Goal: Information Seeking & Learning: Check status

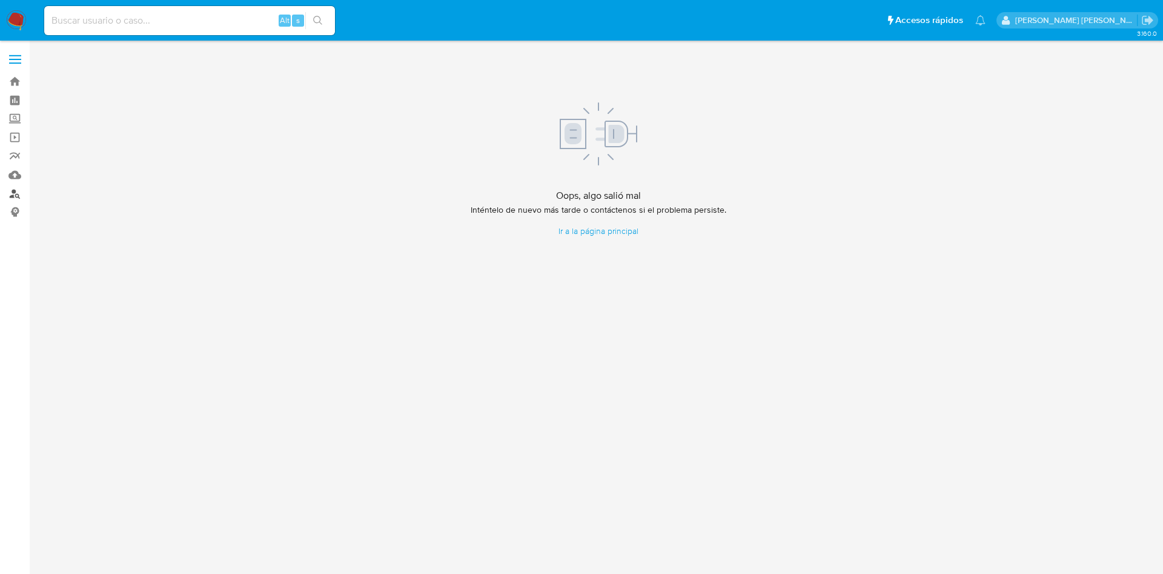
click at [12, 188] on link "Buscador de personas" at bounding box center [72, 193] width 144 height 19
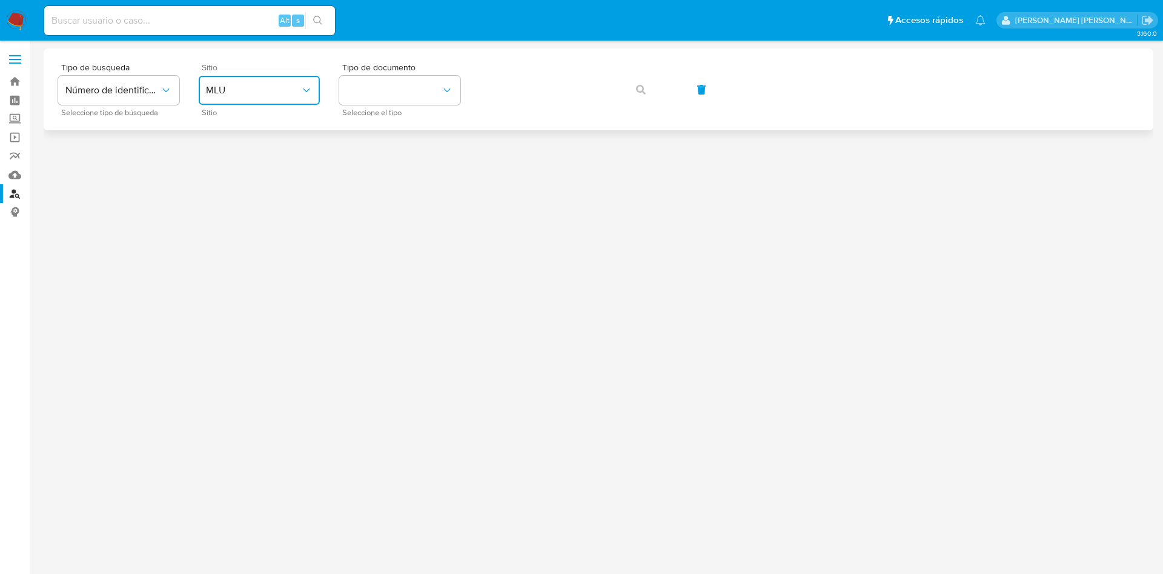
click at [302, 90] on icon "site_id" at bounding box center [306, 90] width 12 height 12
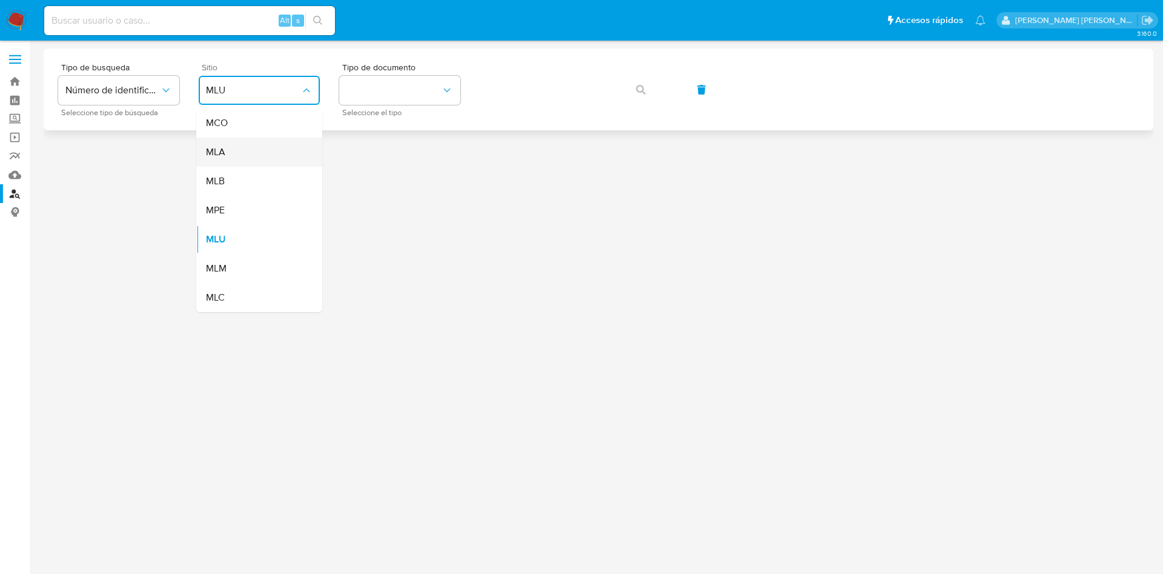
click at [264, 145] on div "MLA" at bounding box center [255, 152] width 99 height 29
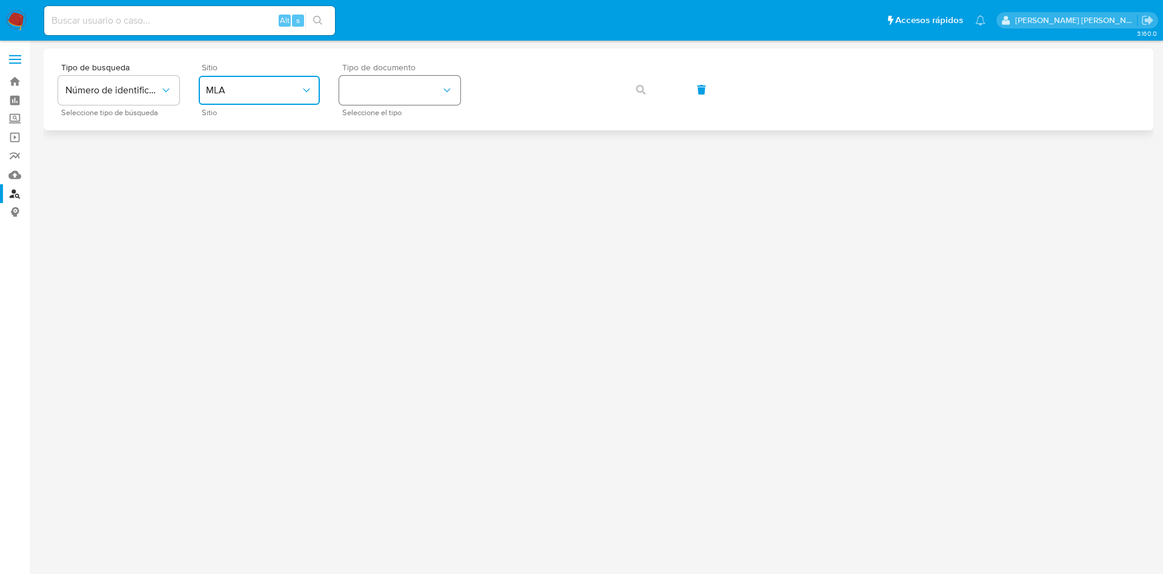
click at [357, 91] on button "identificationType" at bounding box center [399, 90] width 121 height 29
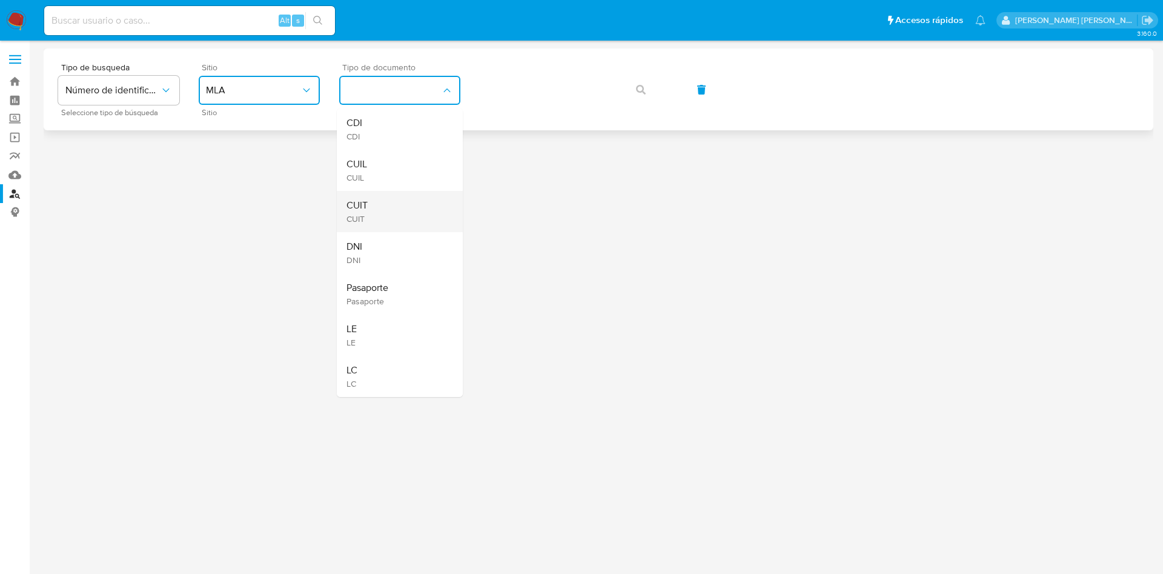
click at [374, 210] on div "CUIT CUIT" at bounding box center [396, 211] width 99 height 41
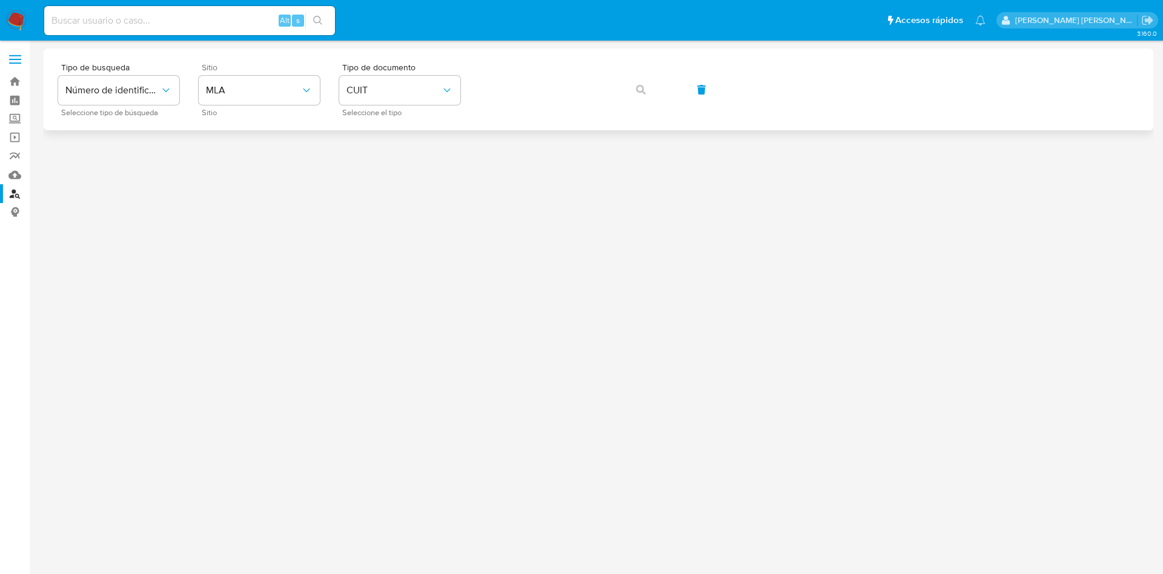
click at [497, 105] on div "Tipo de busqueda Número de identificación Seleccione tipo de búsqueda Sitio MLA…" at bounding box center [598, 89] width 1081 height 53
click at [637, 90] on icon "button" at bounding box center [641, 90] width 10 height 10
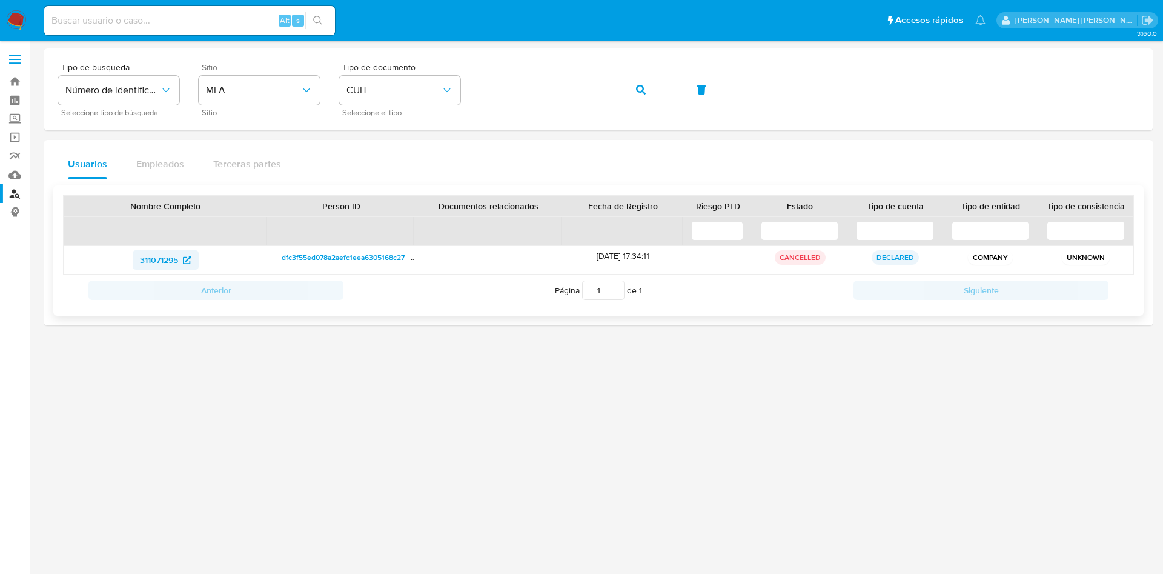
click at [159, 257] on span "311071295" at bounding box center [159, 259] width 38 height 19
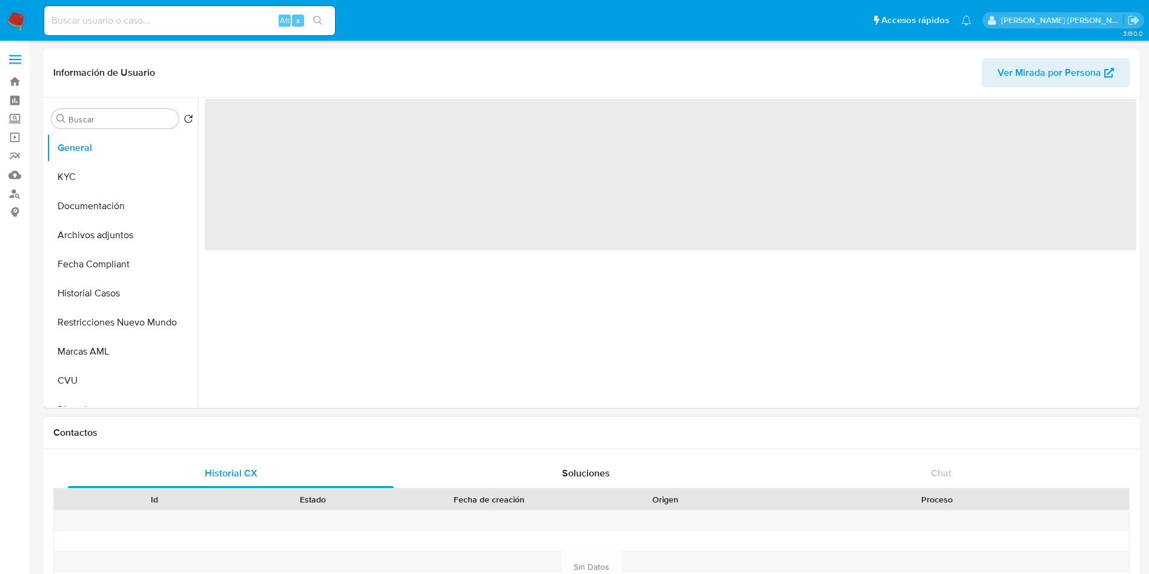
select select "10"
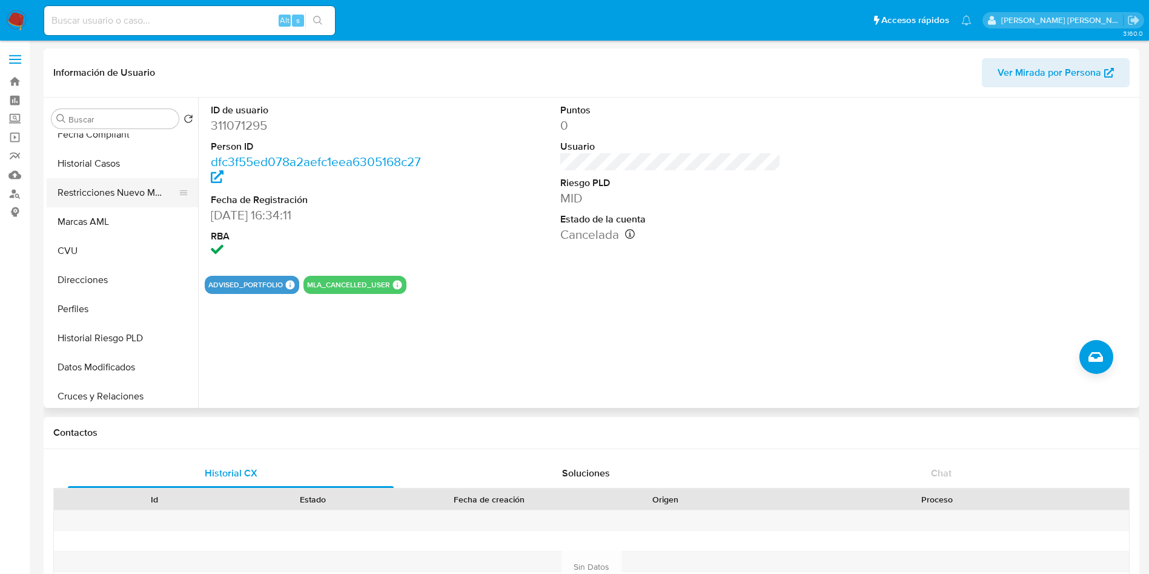
scroll to position [91, 0]
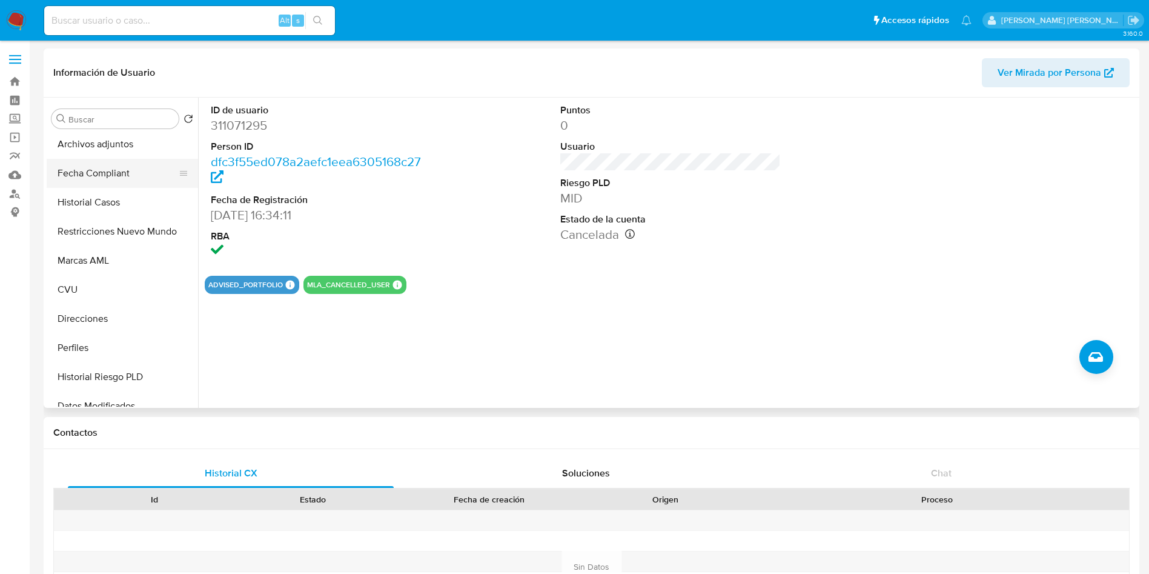
click at [101, 171] on button "Fecha Compliant" at bounding box center [118, 173] width 142 height 29
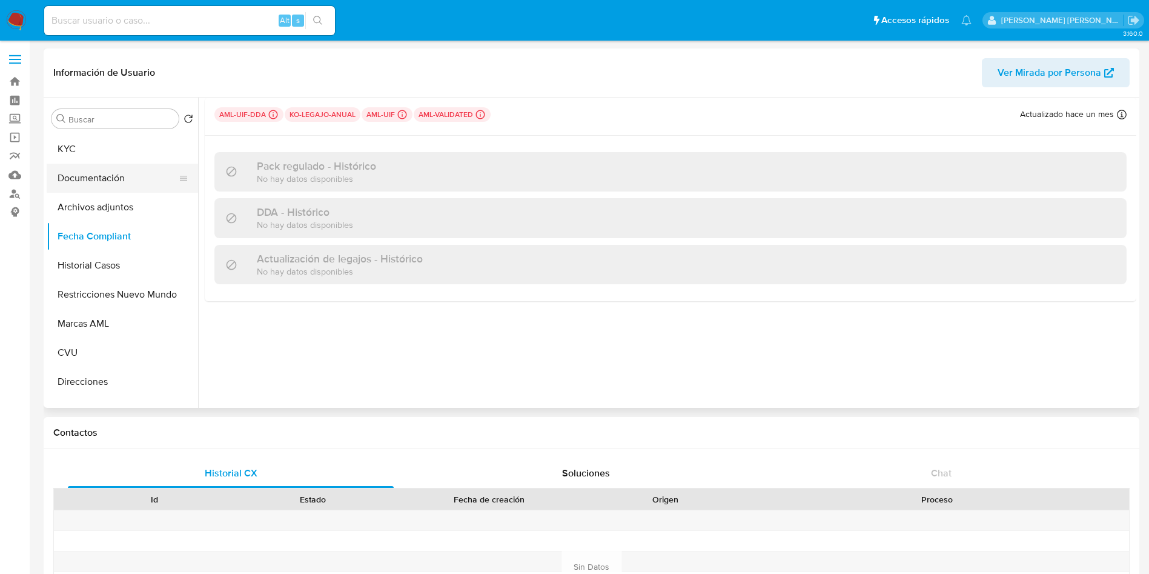
scroll to position [0, 0]
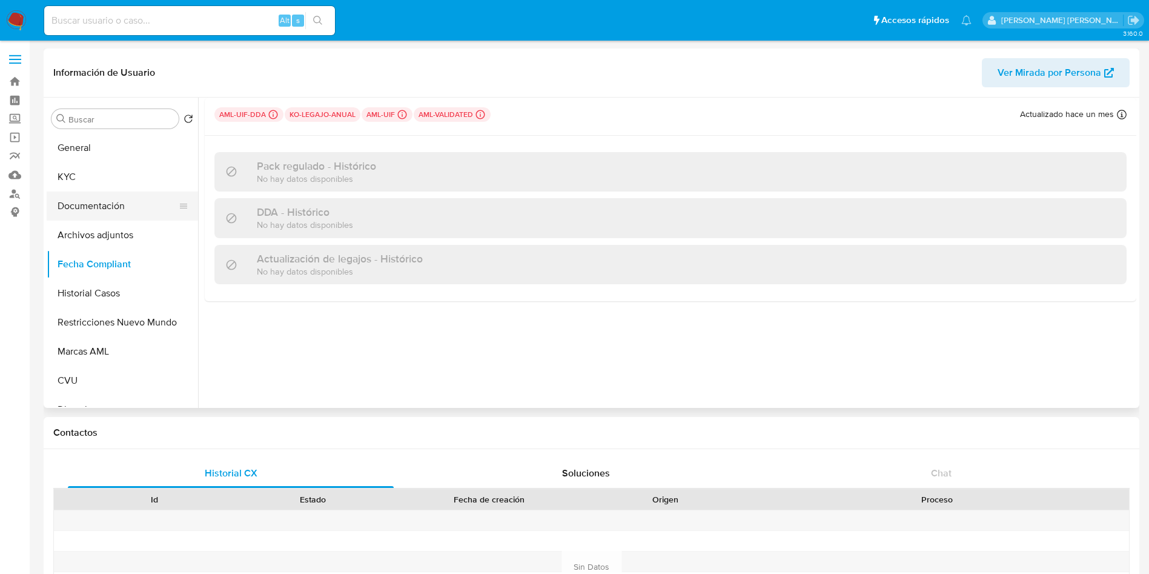
click at [101, 210] on button "Documentación" at bounding box center [118, 205] width 142 height 29
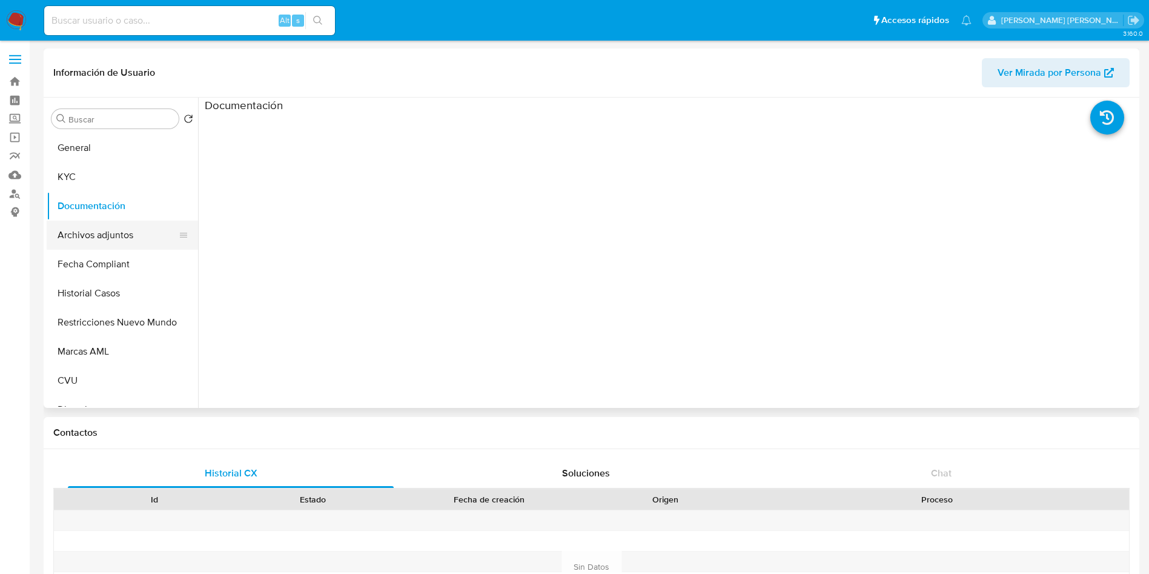
click at [128, 235] on button "Archivos adjuntos" at bounding box center [118, 235] width 142 height 29
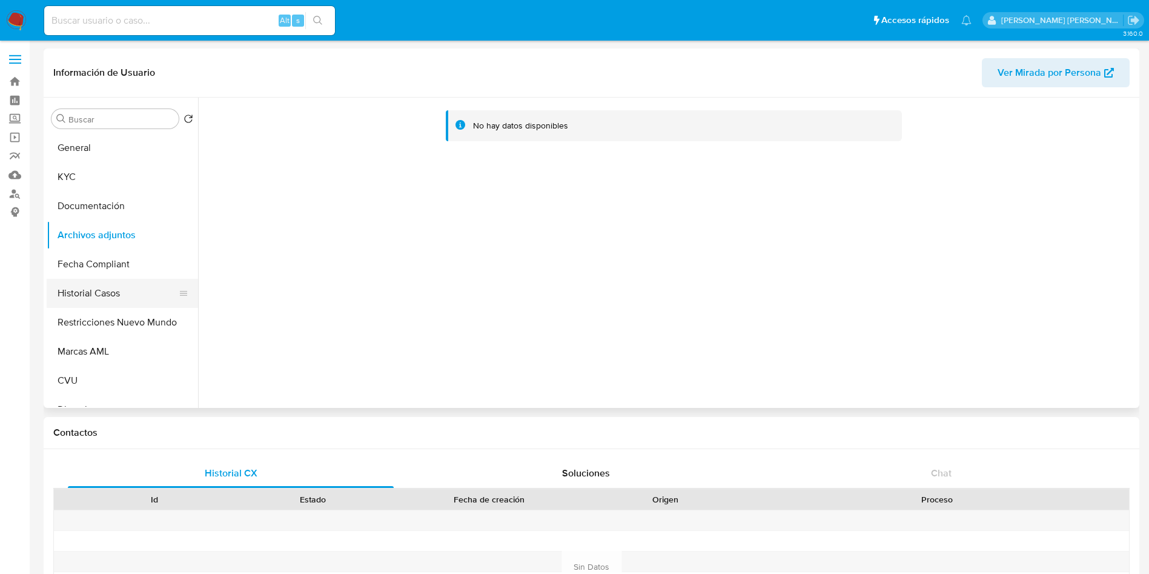
click at [109, 297] on button "Historial Casos" at bounding box center [118, 293] width 142 height 29
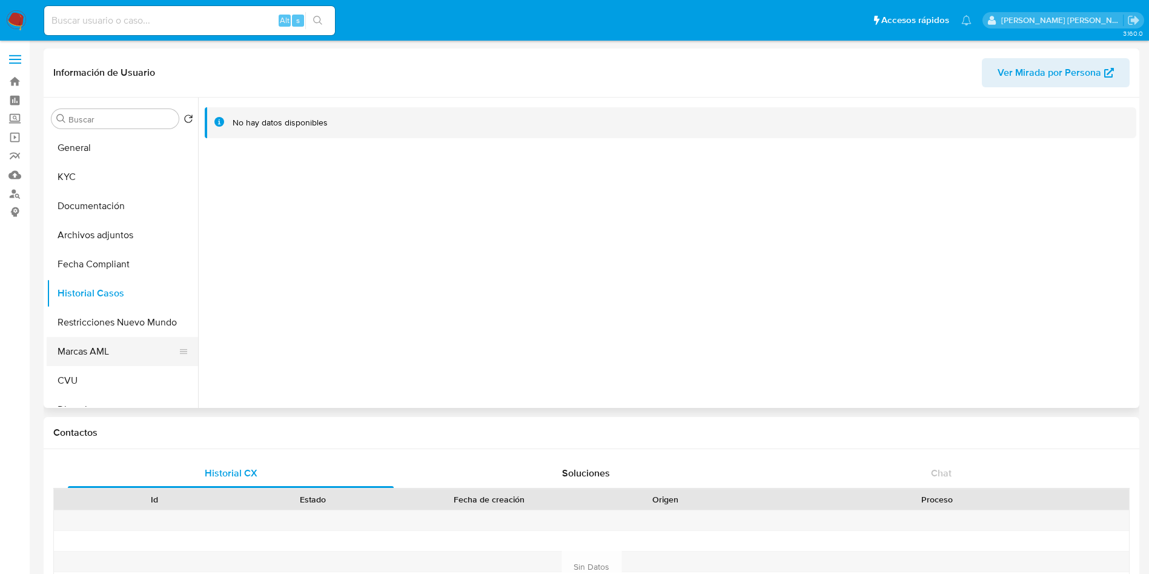
click at [121, 351] on button "Marcas AML" at bounding box center [118, 351] width 142 height 29
